Goal: Find specific page/section: Find specific page/section

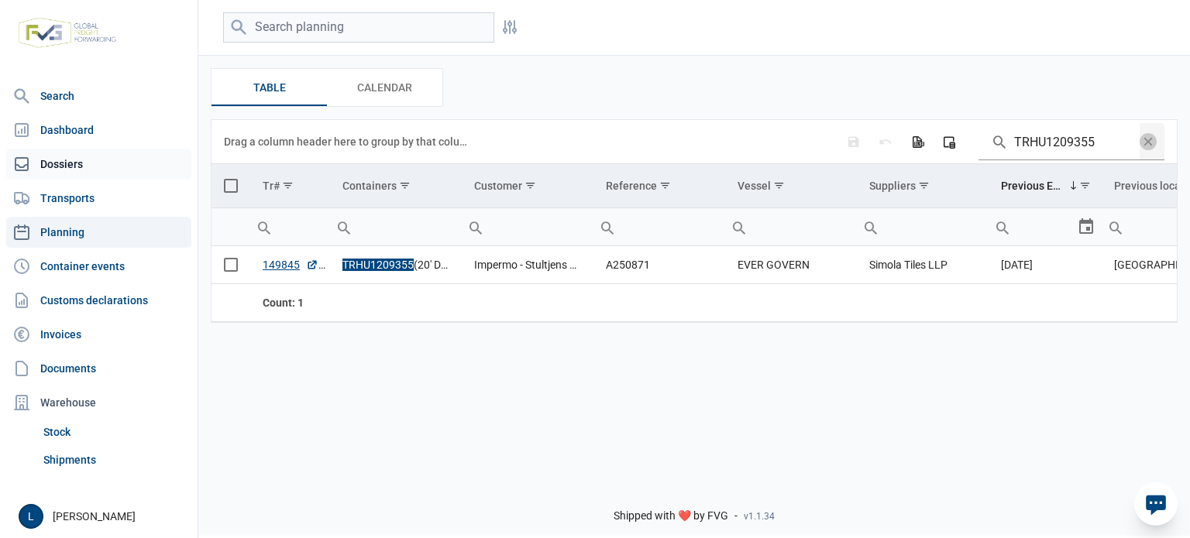
click at [119, 161] on link "Dossiers" at bounding box center [98, 164] width 185 height 31
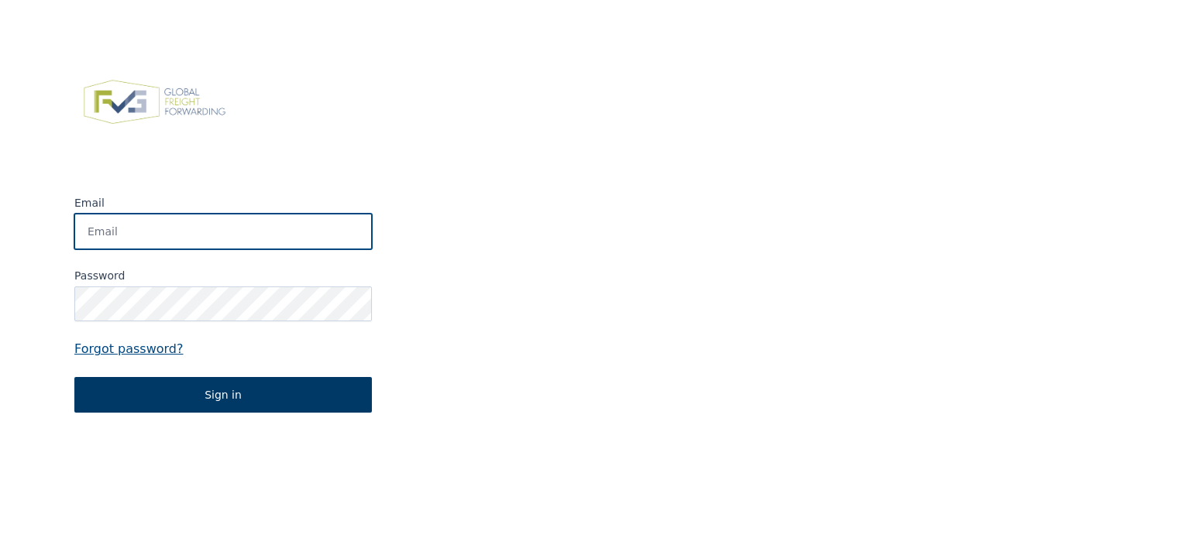
type input "[PERSON_NAME][EMAIL_ADDRESS][DOMAIN_NAME]"
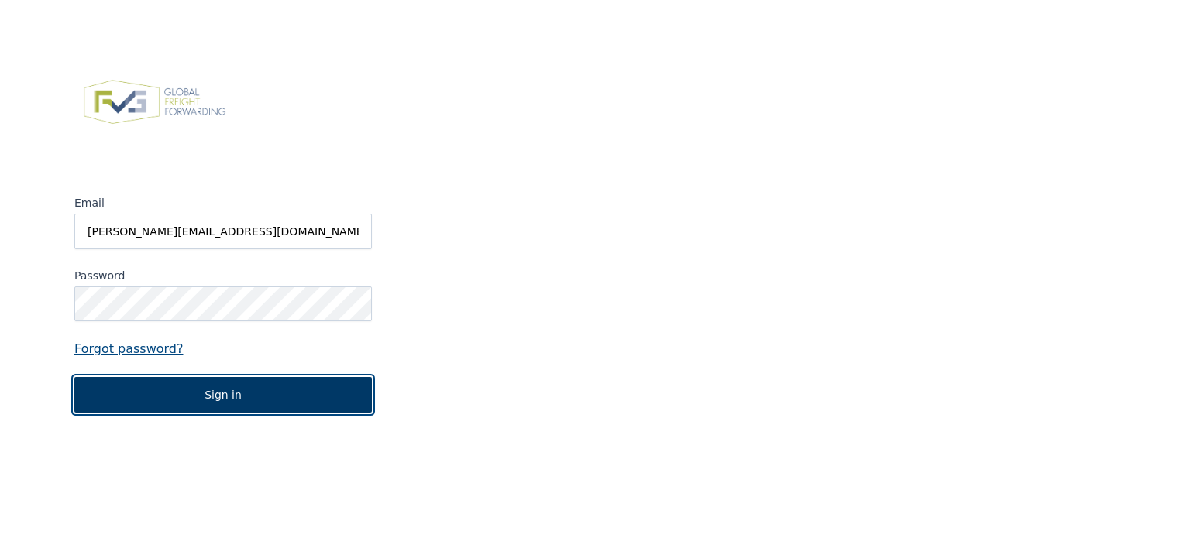
click at [194, 400] on button "Sign in" at bounding box center [222, 395] width 297 height 36
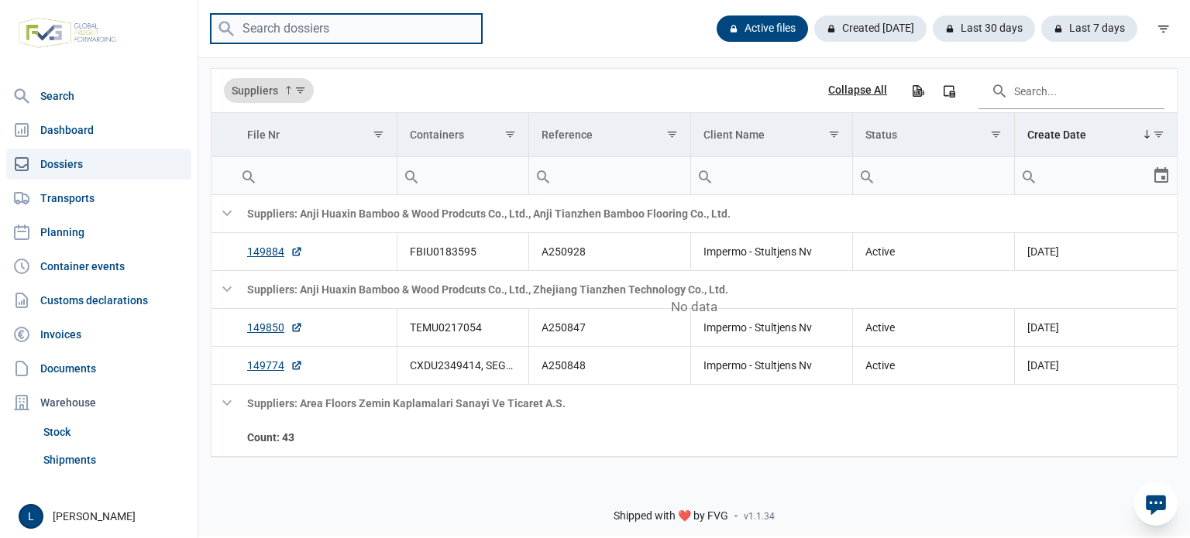
click at [283, 34] on input "search" at bounding box center [346, 29] width 271 height 30
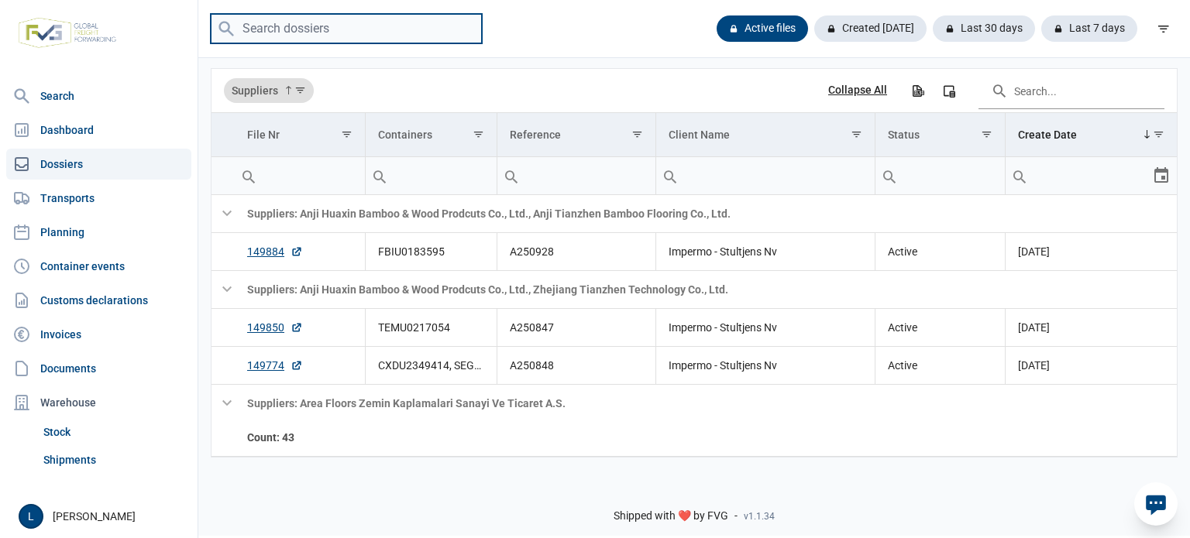
paste input "149966"
type input "149966"
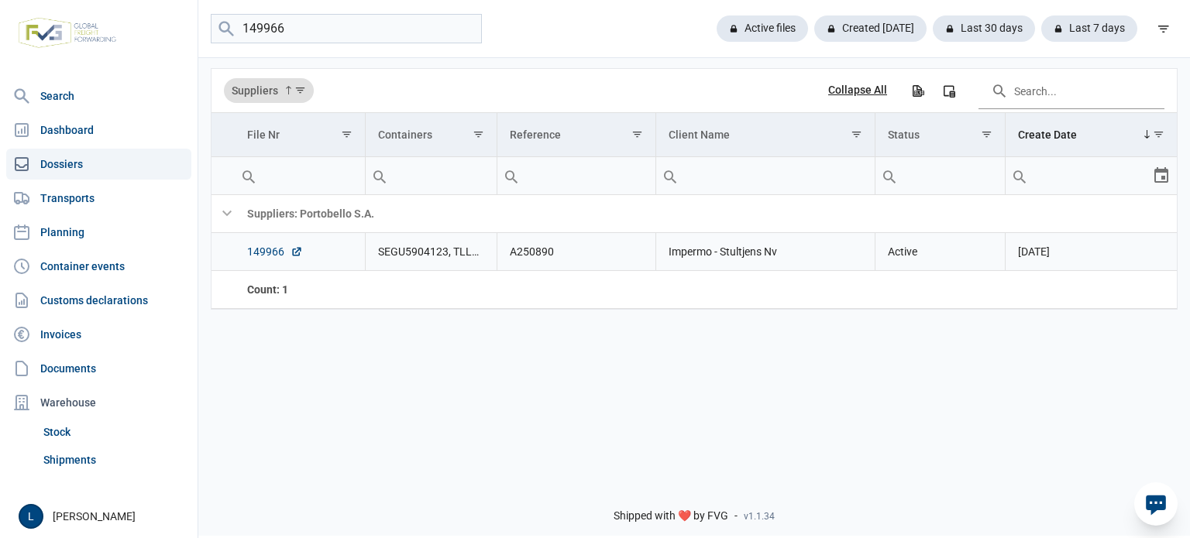
click at [260, 255] on link "149966" at bounding box center [275, 251] width 56 height 15
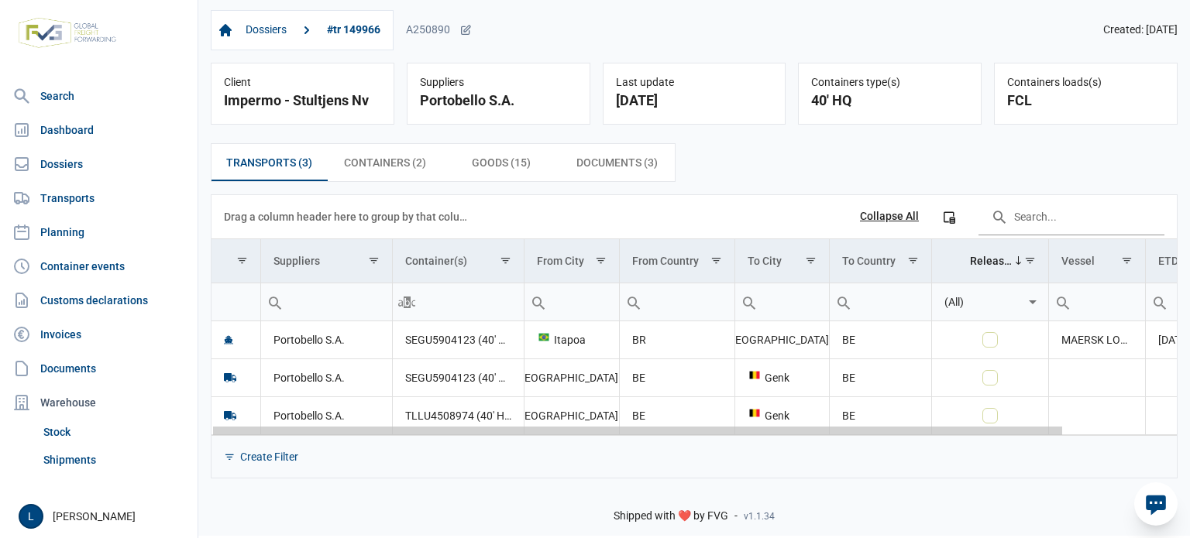
drag, startPoint x: 733, startPoint y: 434, endPoint x: 524, endPoint y: 408, distance: 210.7
click at [578, 435] on body "For evaluation purposes only. Redistribution prohibited. Please register an exi…" at bounding box center [595, 242] width 1190 height 538
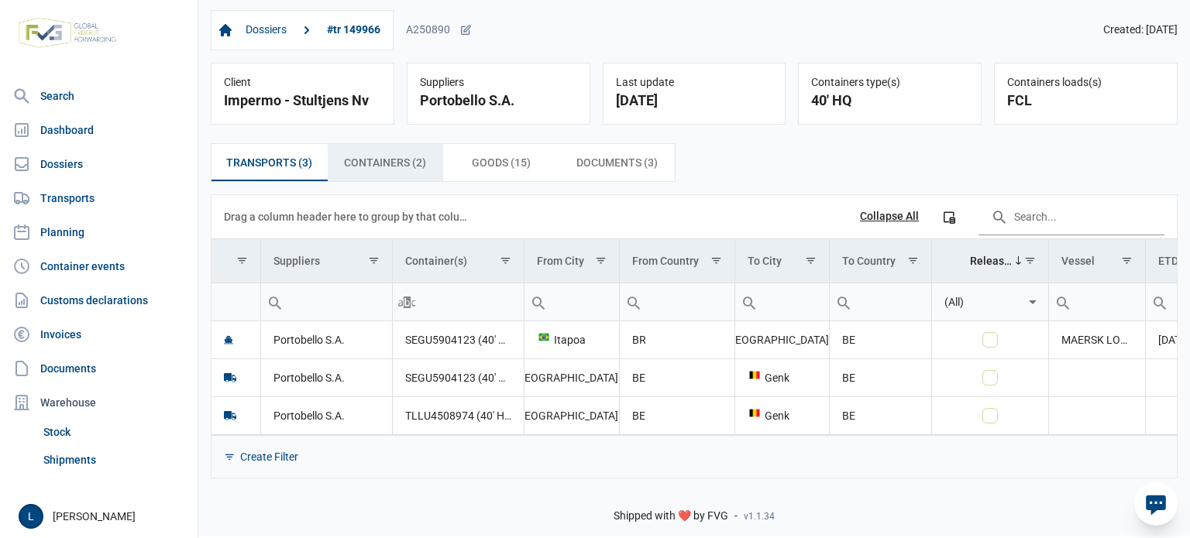
click at [409, 170] on span "Containers (2) Containers (2)" at bounding box center [385, 162] width 82 height 19
